Goal: Task Accomplishment & Management: Manage account settings

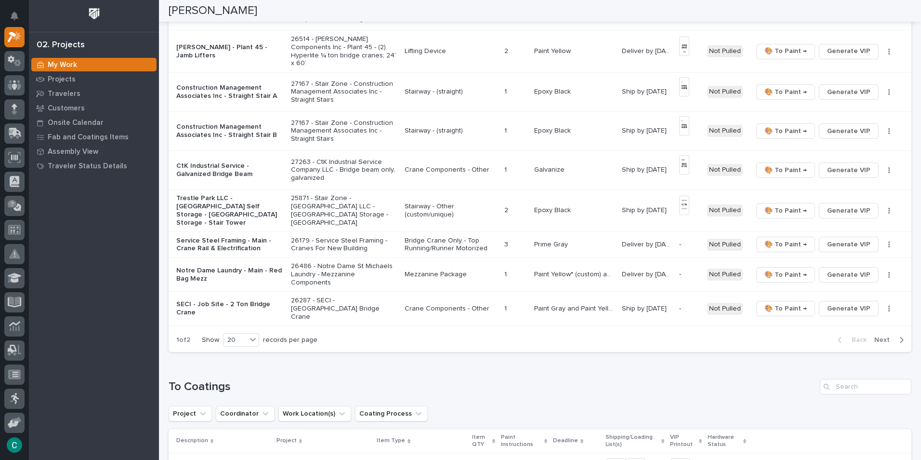
scroll to position [603, 0]
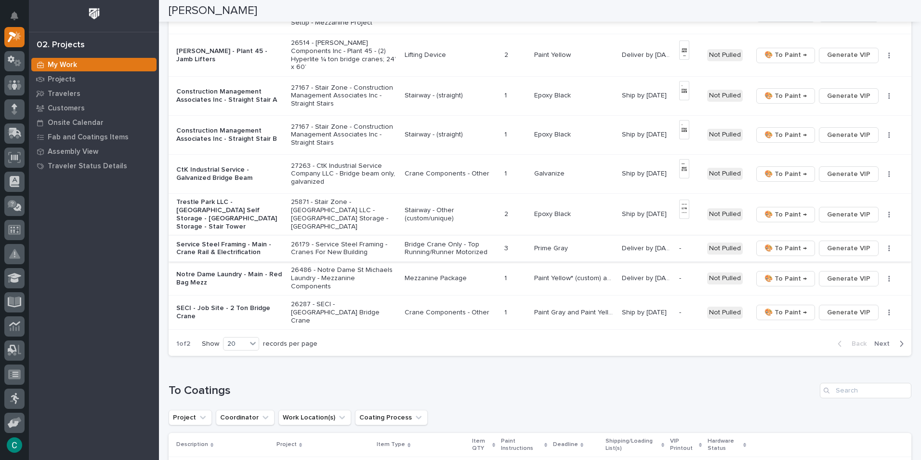
click at [854, 242] on span "Generate VIP" at bounding box center [848, 248] width 43 height 12
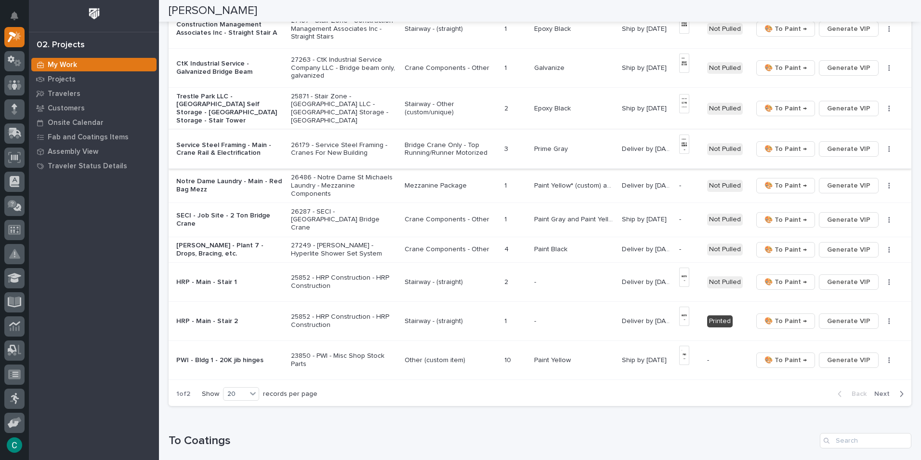
scroll to position [553, 0]
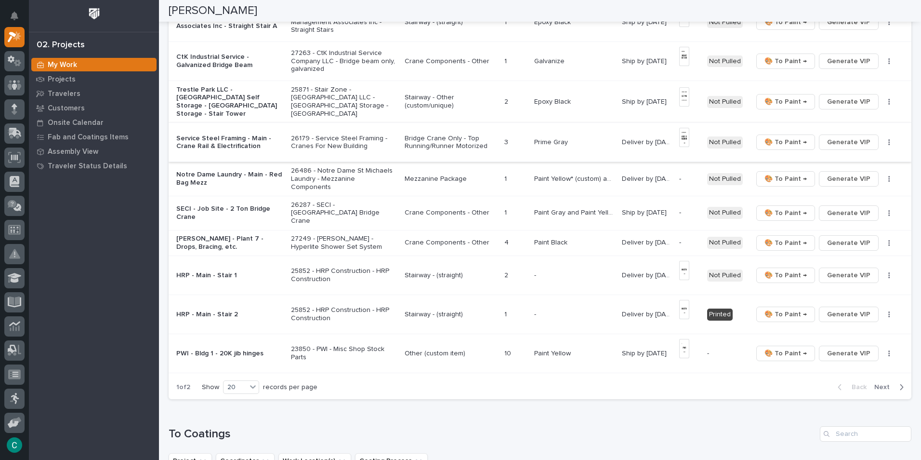
click at [833, 139] on span "Generate VIP" at bounding box center [848, 142] width 43 height 12
click at [842, 174] on span "Generate VIP" at bounding box center [848, 179] width 43 height 12
click at [858, 207] on span "Generate VIP" at bounding box center [848, 213] width 43 height 12
click at [842, 237] on span "Generate VIP" at bounding box center [848, 243] width 43 height 12
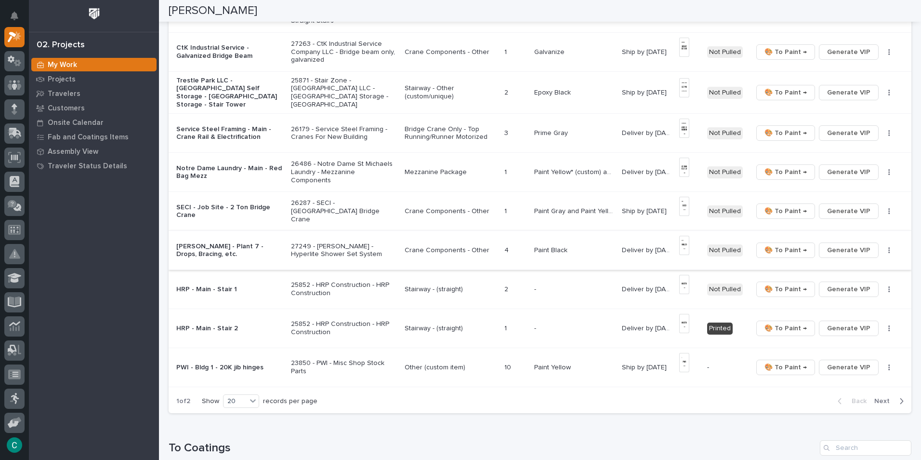
scroll to position [569, 0]
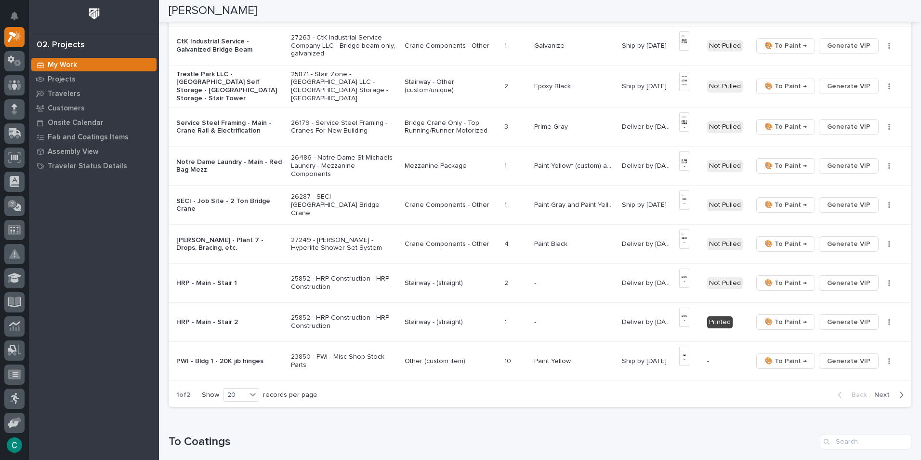
click at [437, 162] on p "Mezzanine Package" at bounding box center [451, 166] width 92 height 8
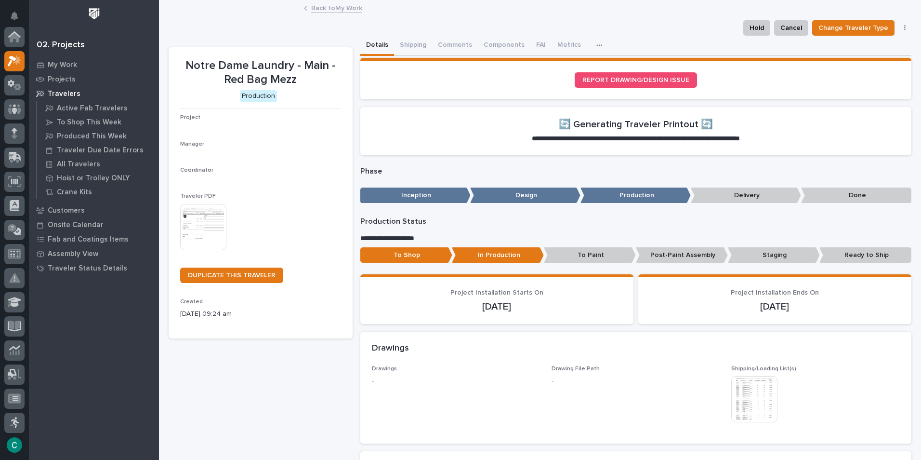
scroll to position [24, 0]
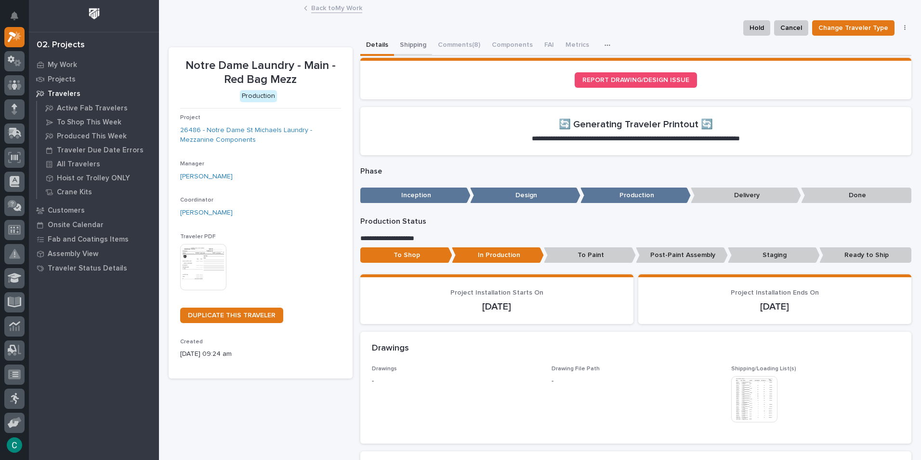
click at [417, 44] on button "Shipping" at bounding box center [413, 46] width 38 height 20
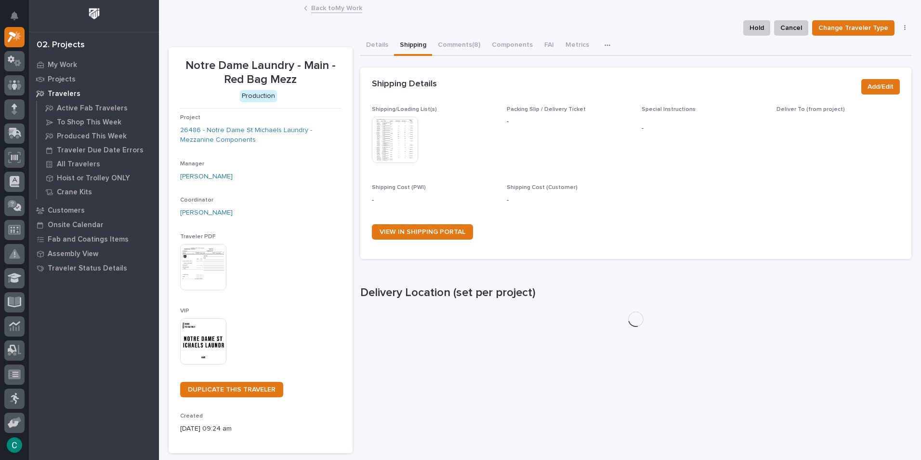
click at [405, 134] on img at bounding box center [395, 140] width 46 height 46
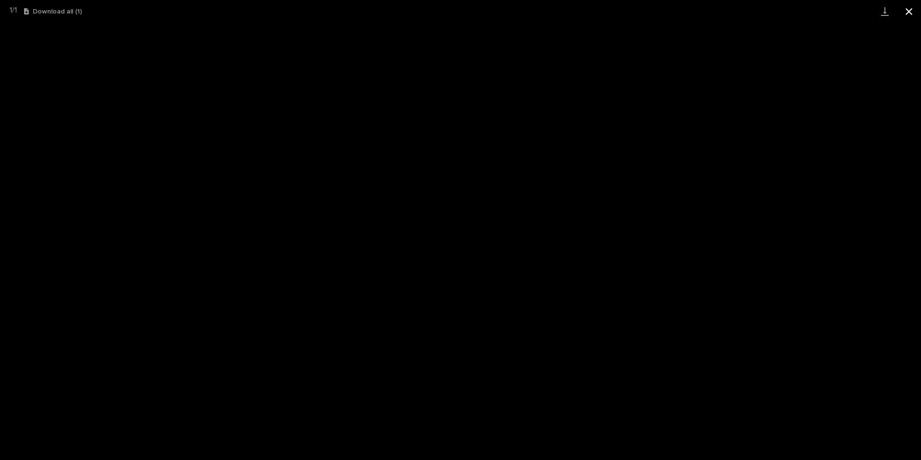
click at [910, 17] on button "Close gallery" at bounding box center [909, 11] width 24 height 23
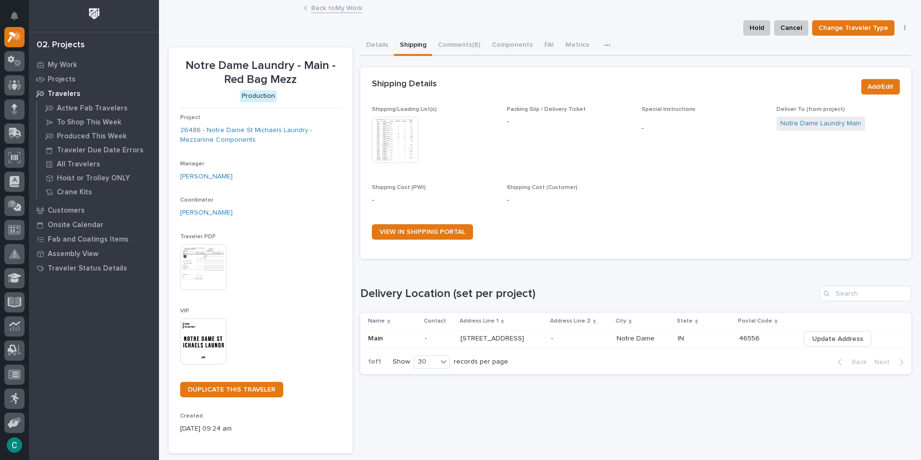
click at [327, 9] on link "Back to My Work" at bounding box center [336, 7] width 51 height 11
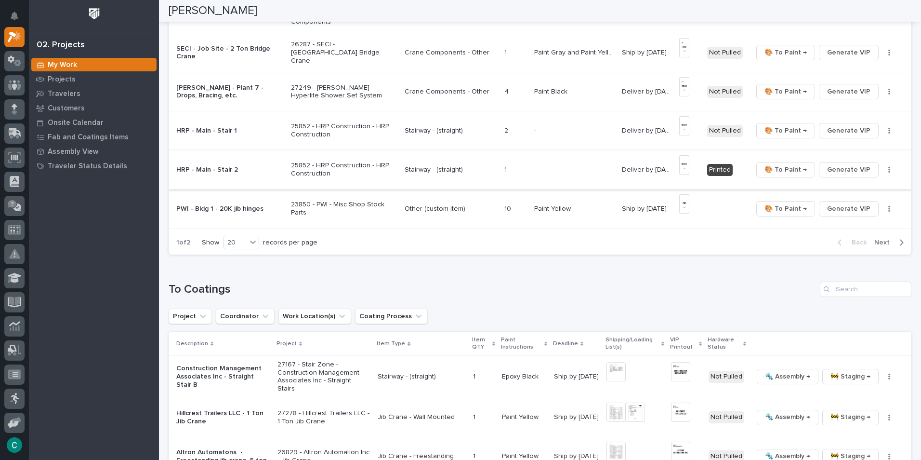
scroll to position [723, 0]
click at [875, 236] on span "Next" at bounding box center [885, 240] width 21 height 9
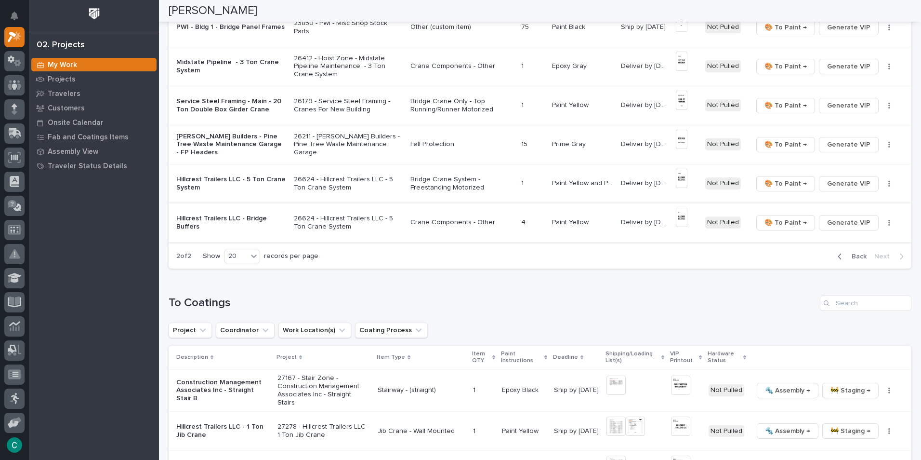
scroll to position [193, 0]
click at [850, 258] on span "Back" at bounding box center [856, 257] width 21 height 9
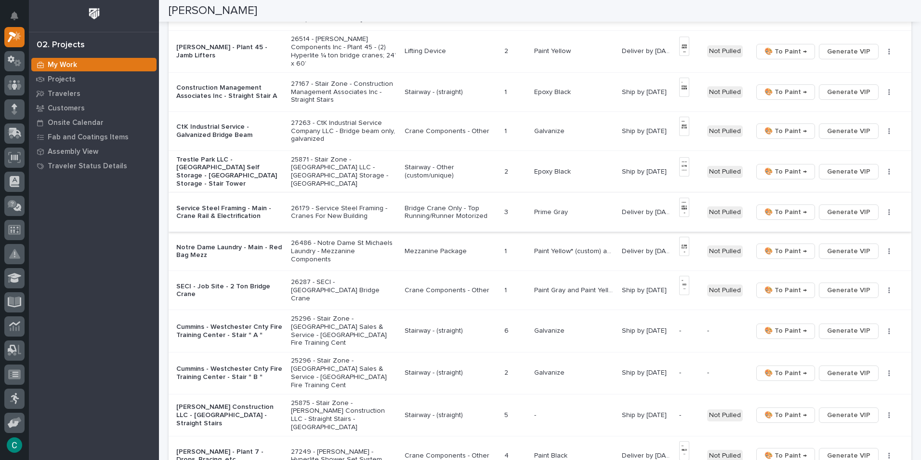
scroll to position [578, 0]
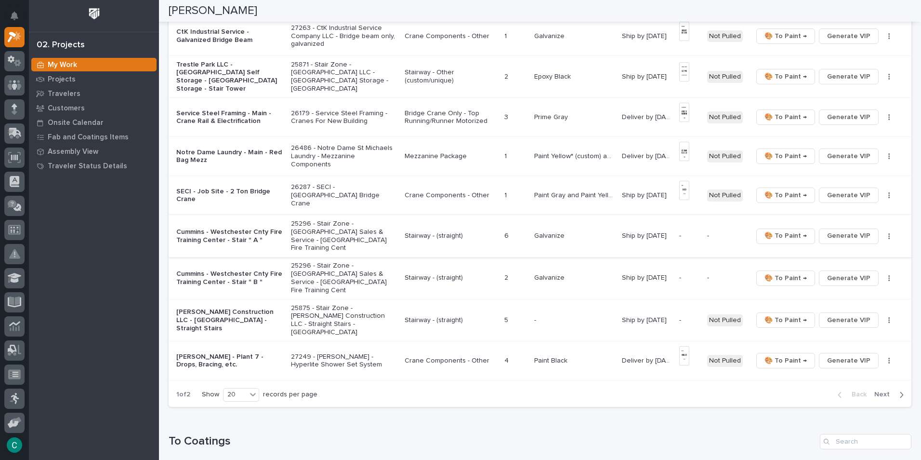
click at [861, 230] on span "Generate VIP" at bounding box center [848, 236] width 43 height 12
click at [849, 272] on span "Generate VIP" at bounding box center [848, 278] width 43 height 12
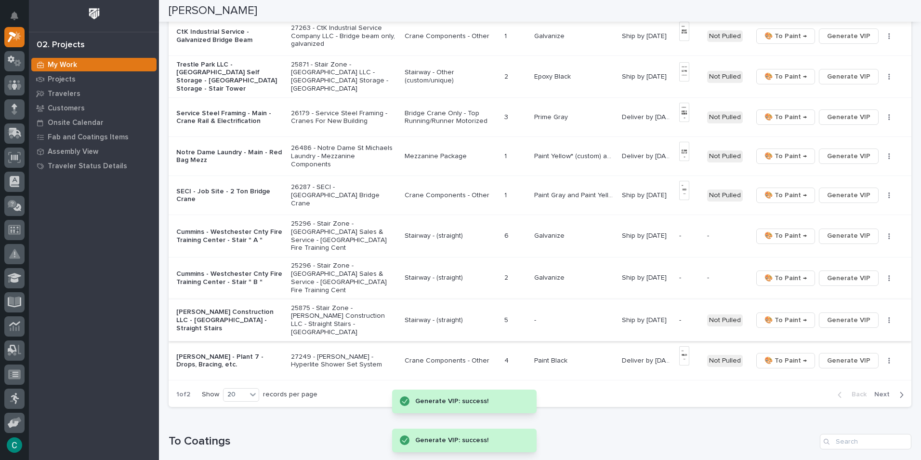
click at [835, 314] on span "Generate VIP" at bounding box center [848, 320] width 43 height 12
click at [426, 316] on p "Stairway - (straight)" at bounding box center [451, 320] width 92 height 8
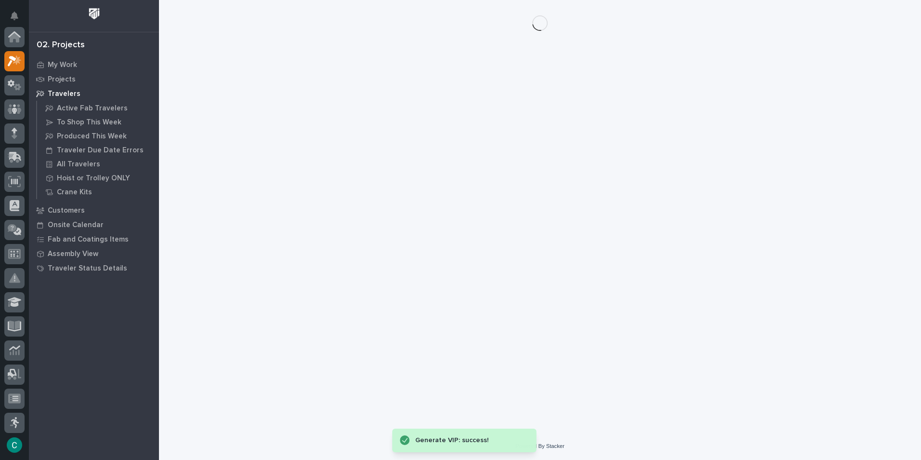
scroll to position [24, 0]
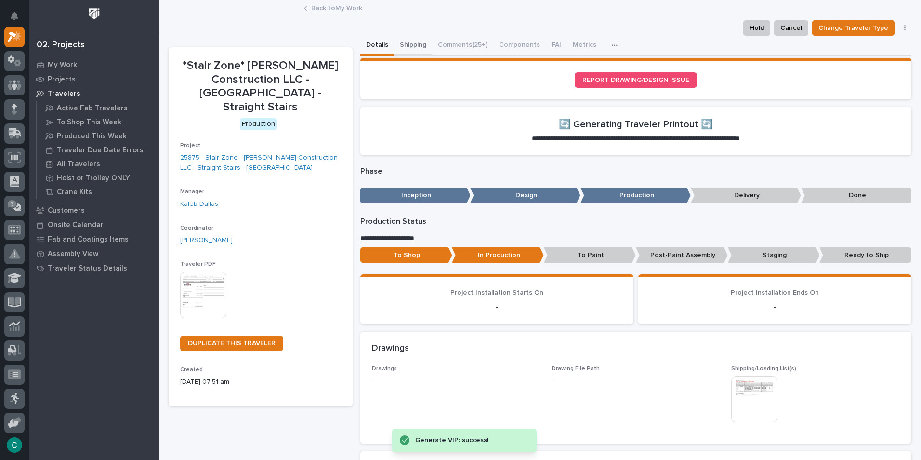
click at [420, 40] on button "Shipping" at bounding box center [413, 46] width 38 height 20
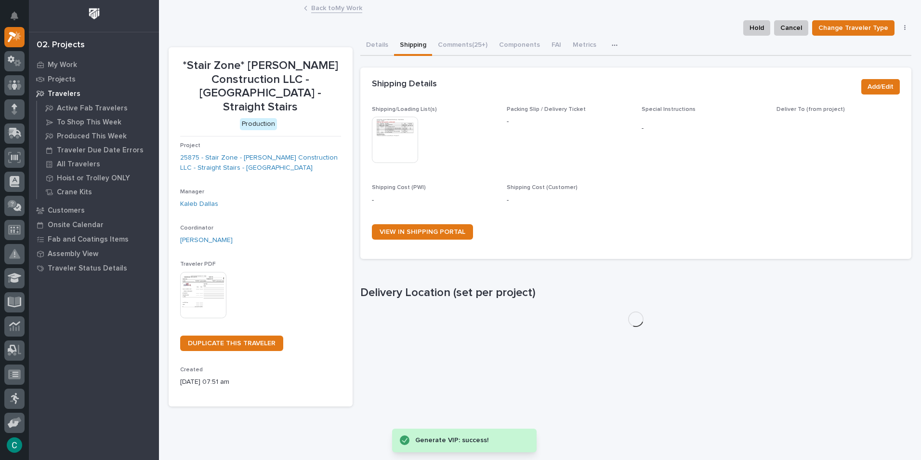
click at [396, 143] on img at bounding box center [395, 140] width 46 height 46
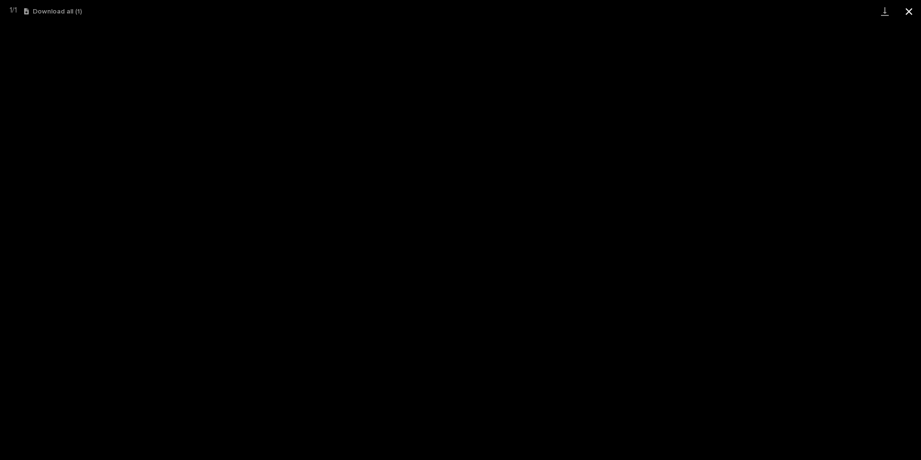
click at [912, 11] on button "Close gallery" at bounding box center [909, 11] width 24 height 23
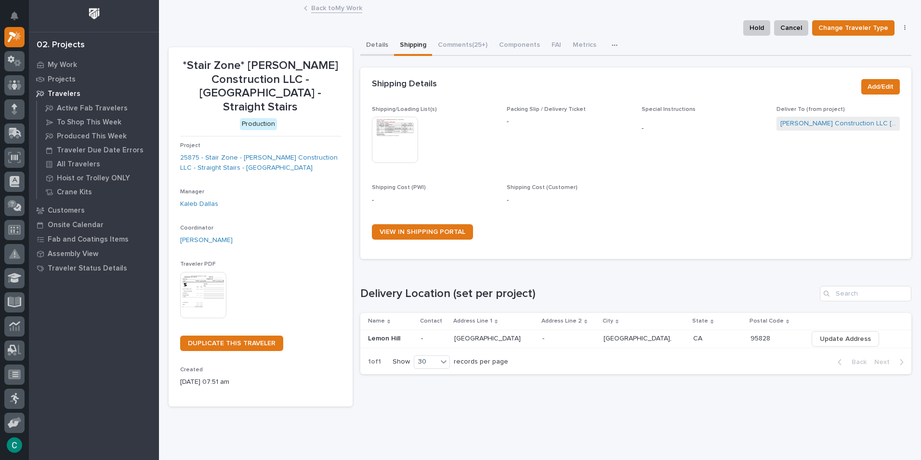
click at [377, 44] on button "Details" at bounding box center [377, 46] width 34 height 20
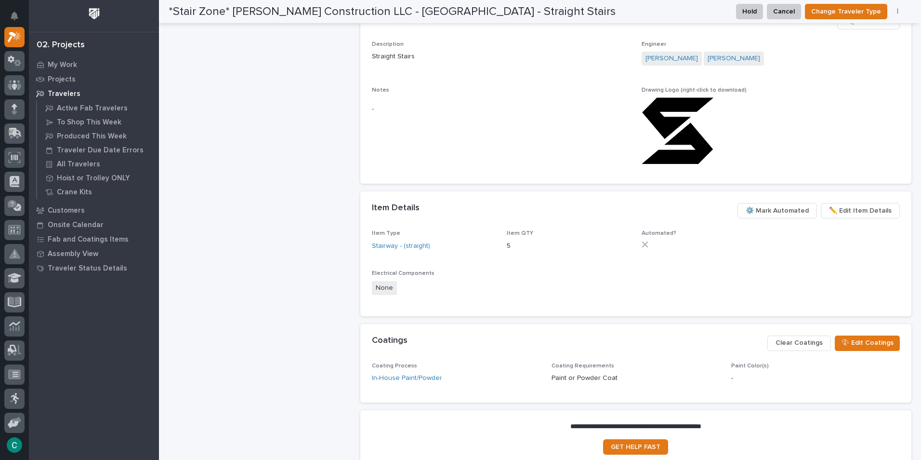
scroll to position [574, 0]
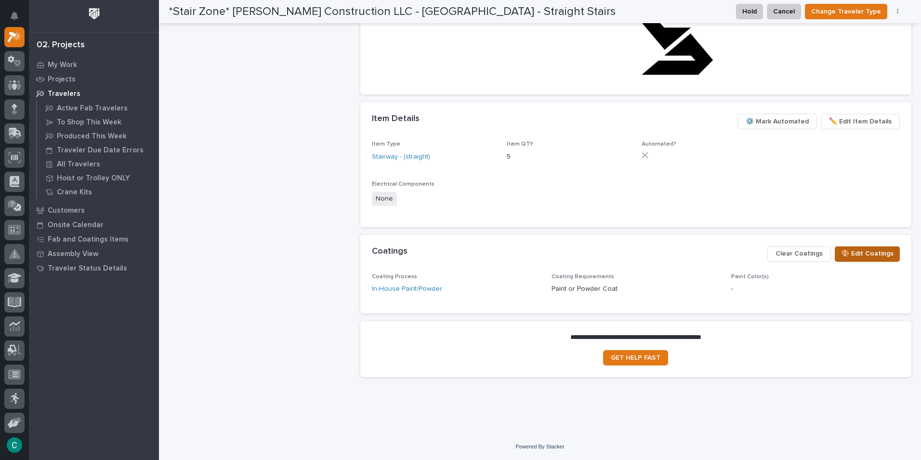
click at [869, 257] on span "🎨 Edit Coatings" at bounding box center [867, 254] width 53 height 12
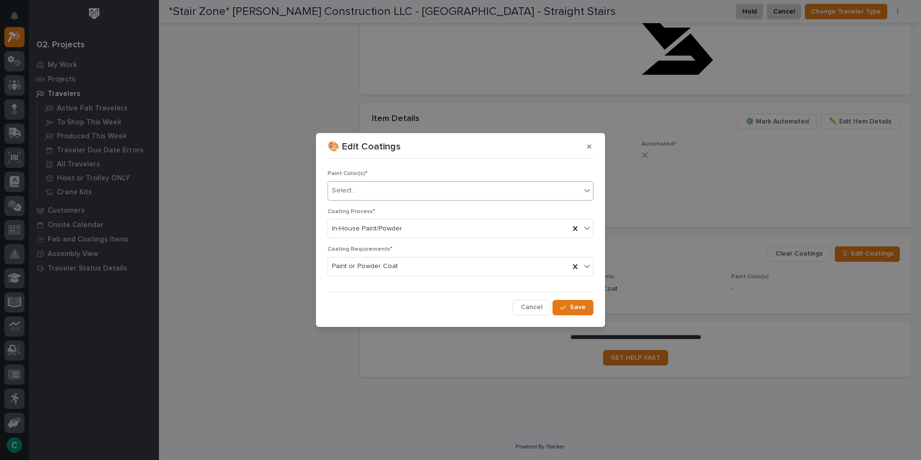
click at [426, 190] on div "Select..." at bounding box center [454, 191] width 253 height 16
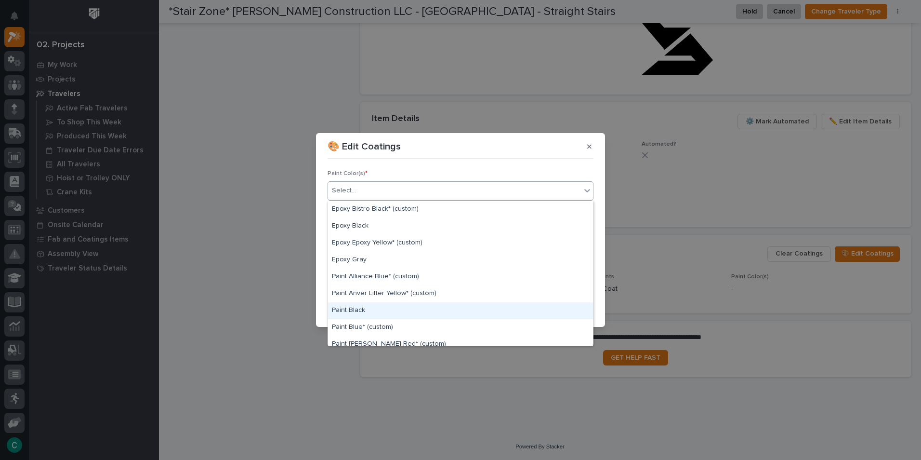
click at [403, 311] on div "Paint Black" at bounding box center [460, 310] width 265 height 17
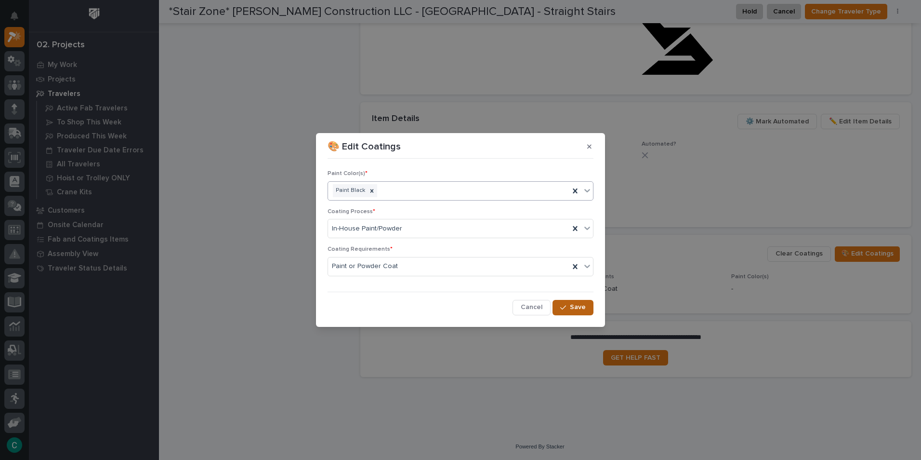
click at [577, 308] on span "Save" at bounding box center [578, 307] width 16 height 9
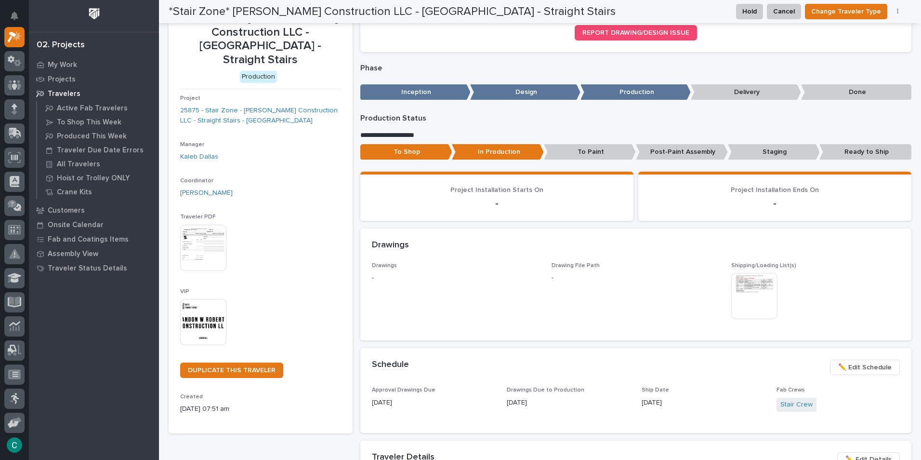
scroll to position [0, 0]
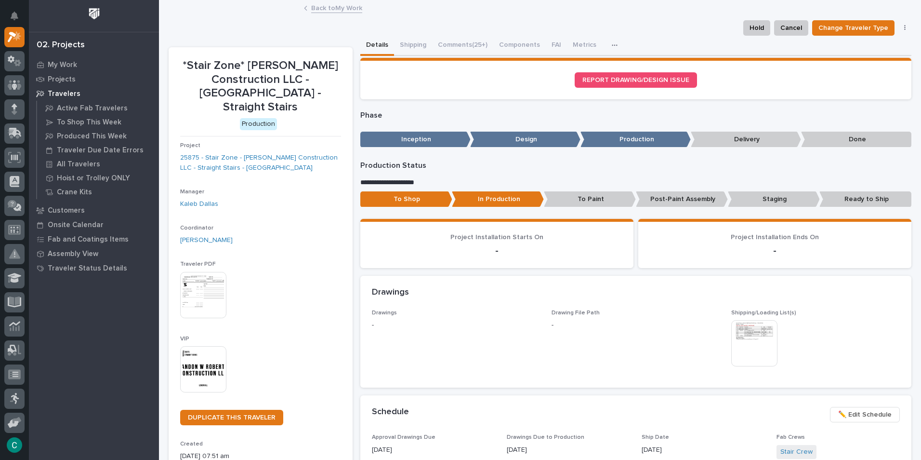
click at [329, 7] on link "Back to My Work" at bounding box center [336, 7] width 51 height 11
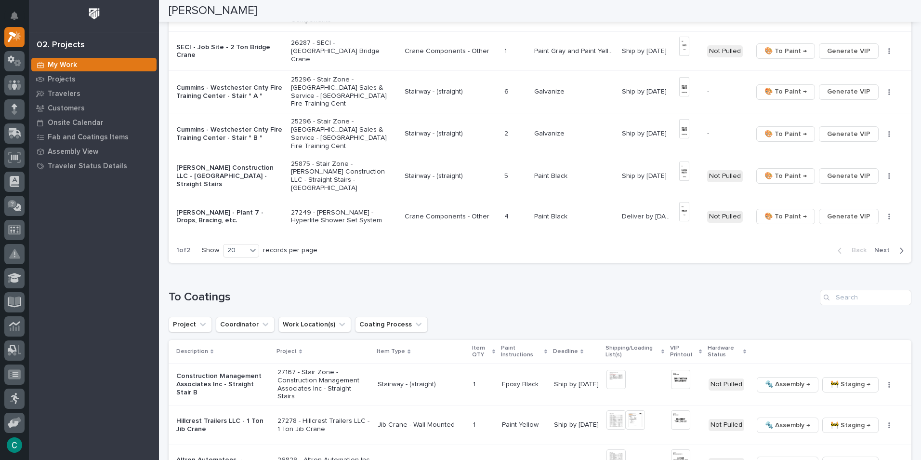
scroll to position [723, 0]
click at [877, 245] on span "Next" at bounding box center [885, 249] width 21 height 9
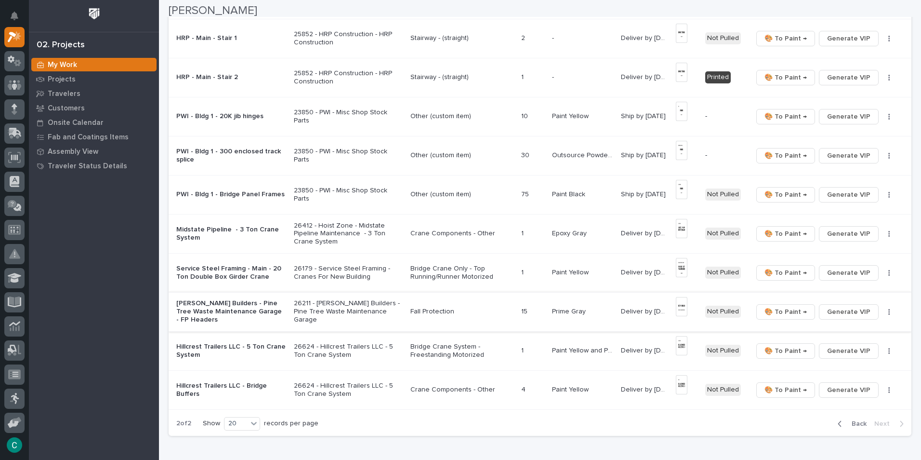
scroll to position [145, 0]
click at [846, 426] on span "Back" at bounding box center [856, 422] width 21 height 9
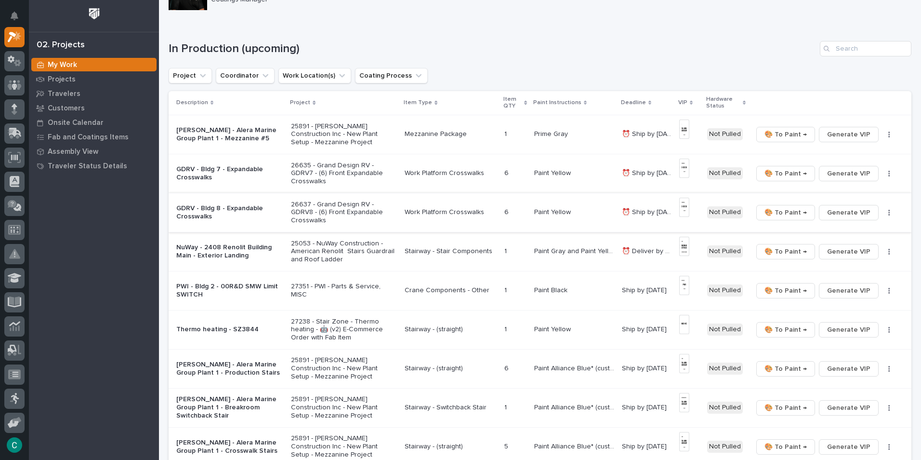
scroll to position [48, 0]
click at [454, 249] on p "Stairway - Stair Components" at bounding box center [451, 251] width 92 height 8
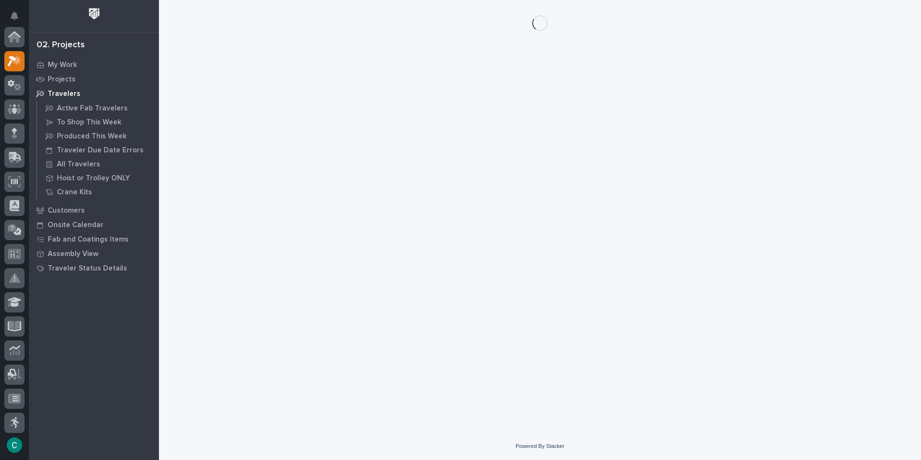
scroll to position [24, 0]
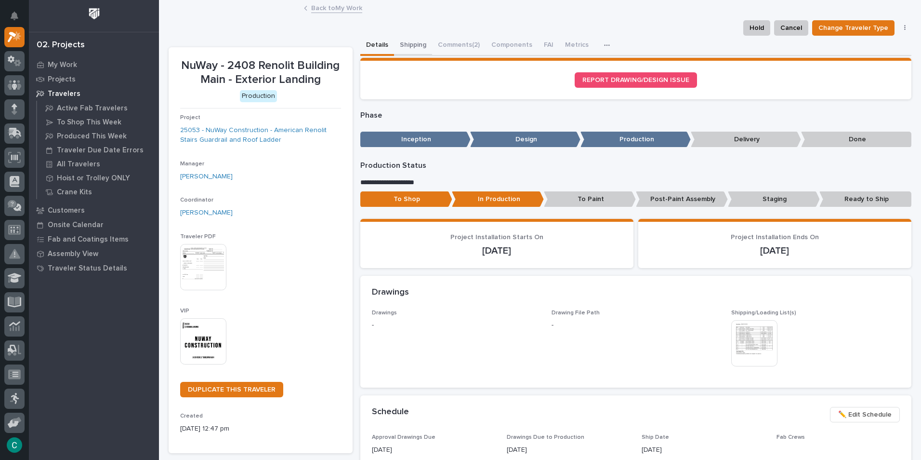
click at [410, 46] on button "Shipping" at bounding box center [413, 46] width 38 height 20
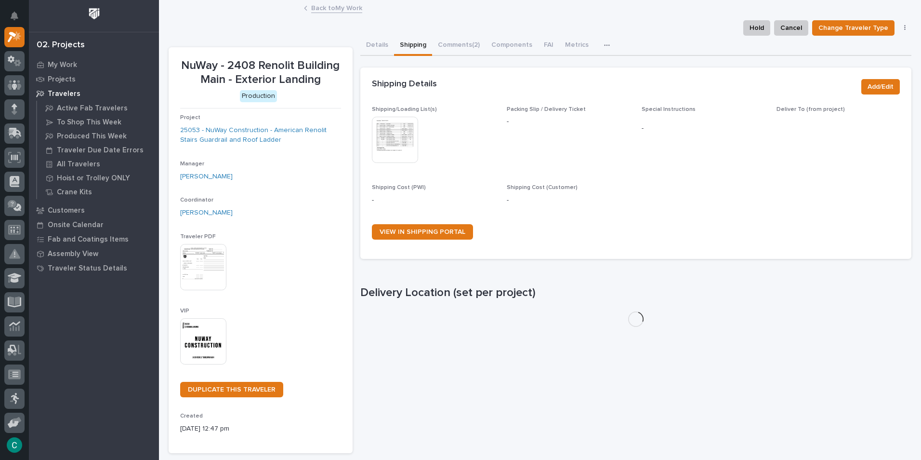
click at [406, 138] on img at bounding box center [395, 140] width 46 height 46
